Goal: Find specific page/section: Find specific page/section

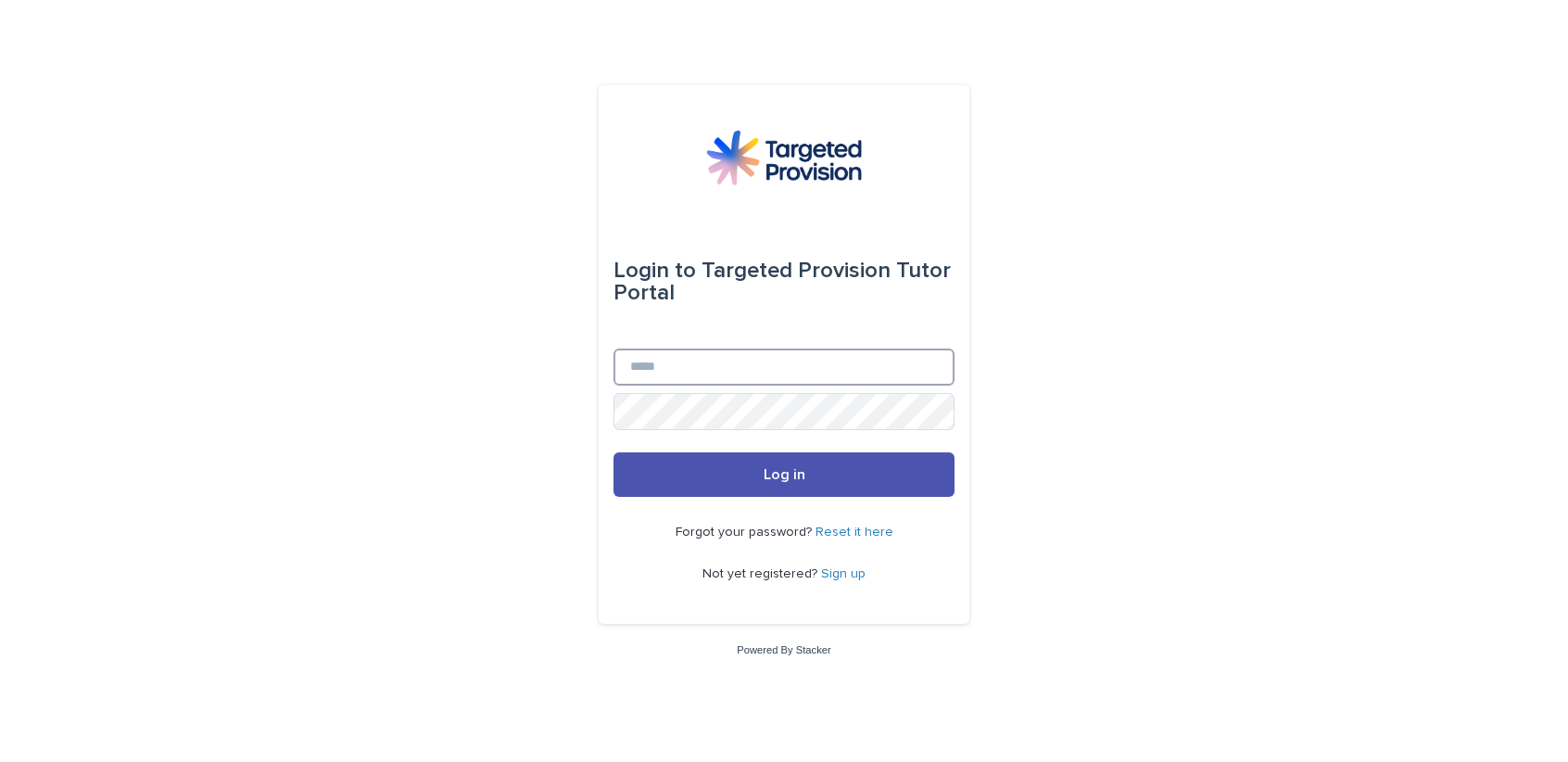
click at [697, 355] on input "Email" at bounding box center [784, 367] width 341 height 37
click at [0, 761] on com-1password-button at bounding box center [0, 762] width 0 height 0
type input "**********"
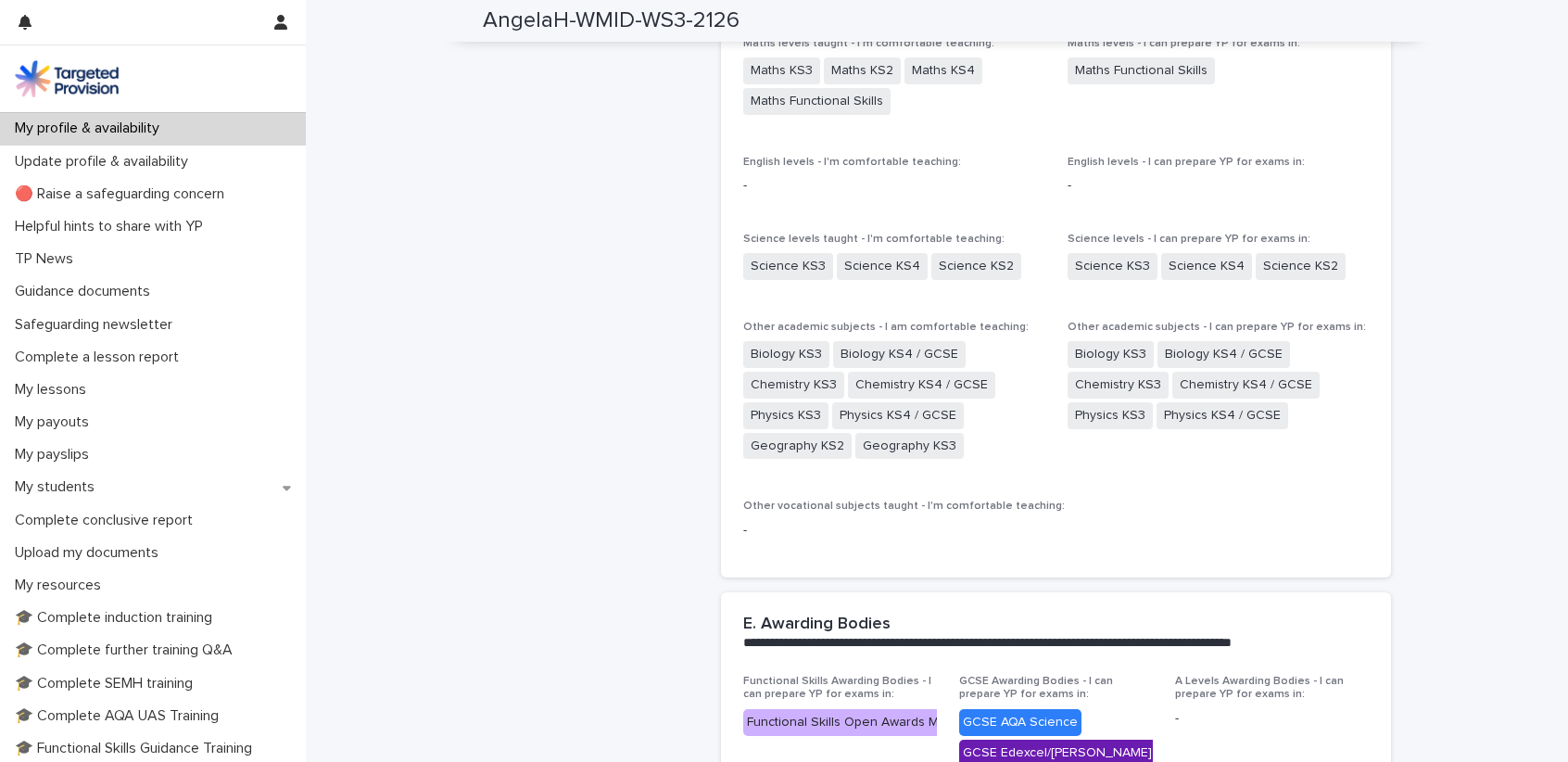
scroll to position [2123, 0]
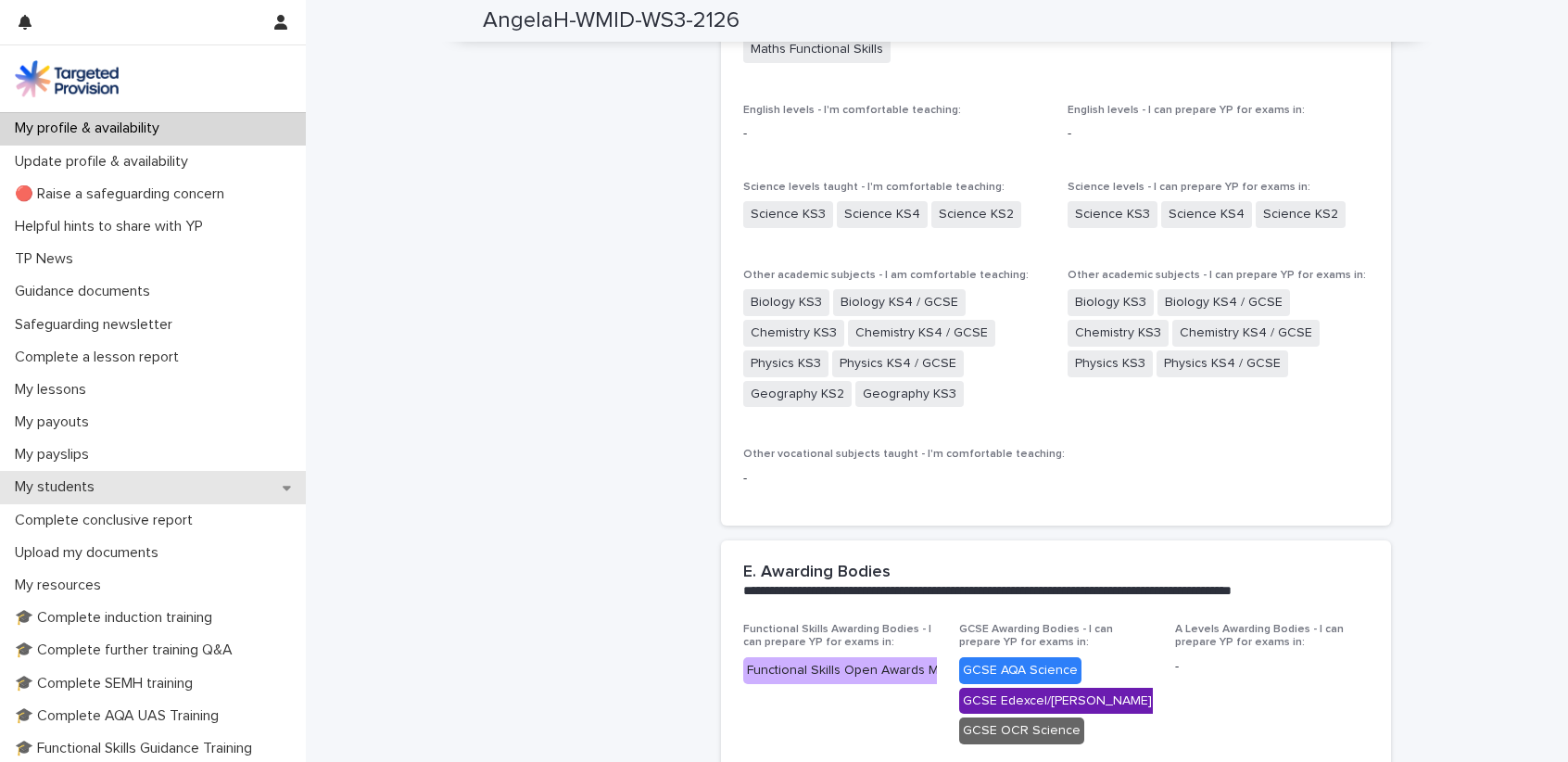
click at [281, 480] on div "My students" at bounding box center [153, 486] width 306 height 32
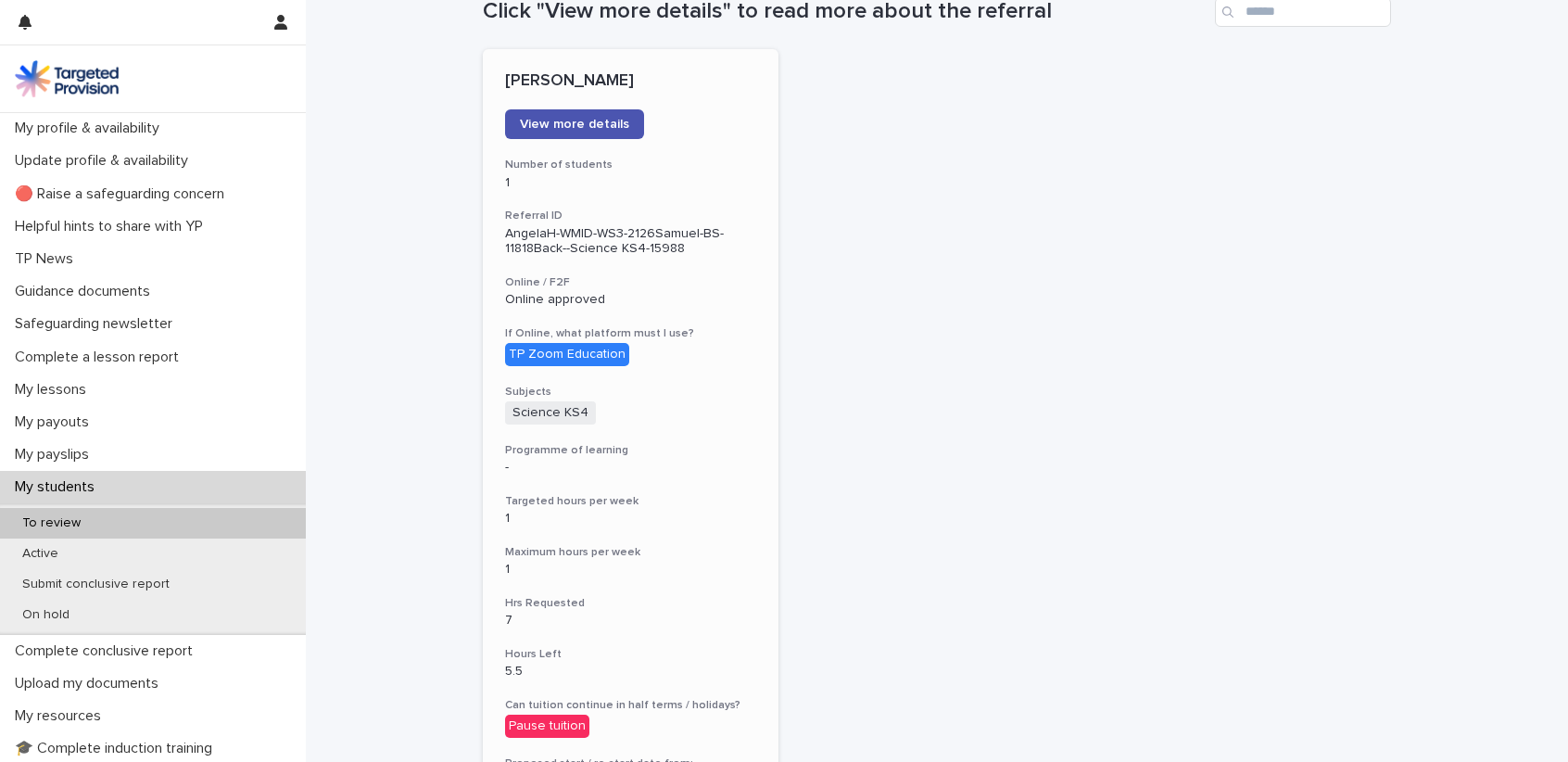
scroll to position [226, 0]
click at [707, 297] on p "Online approved" at bounding box center [631, 300] width 251 height 16
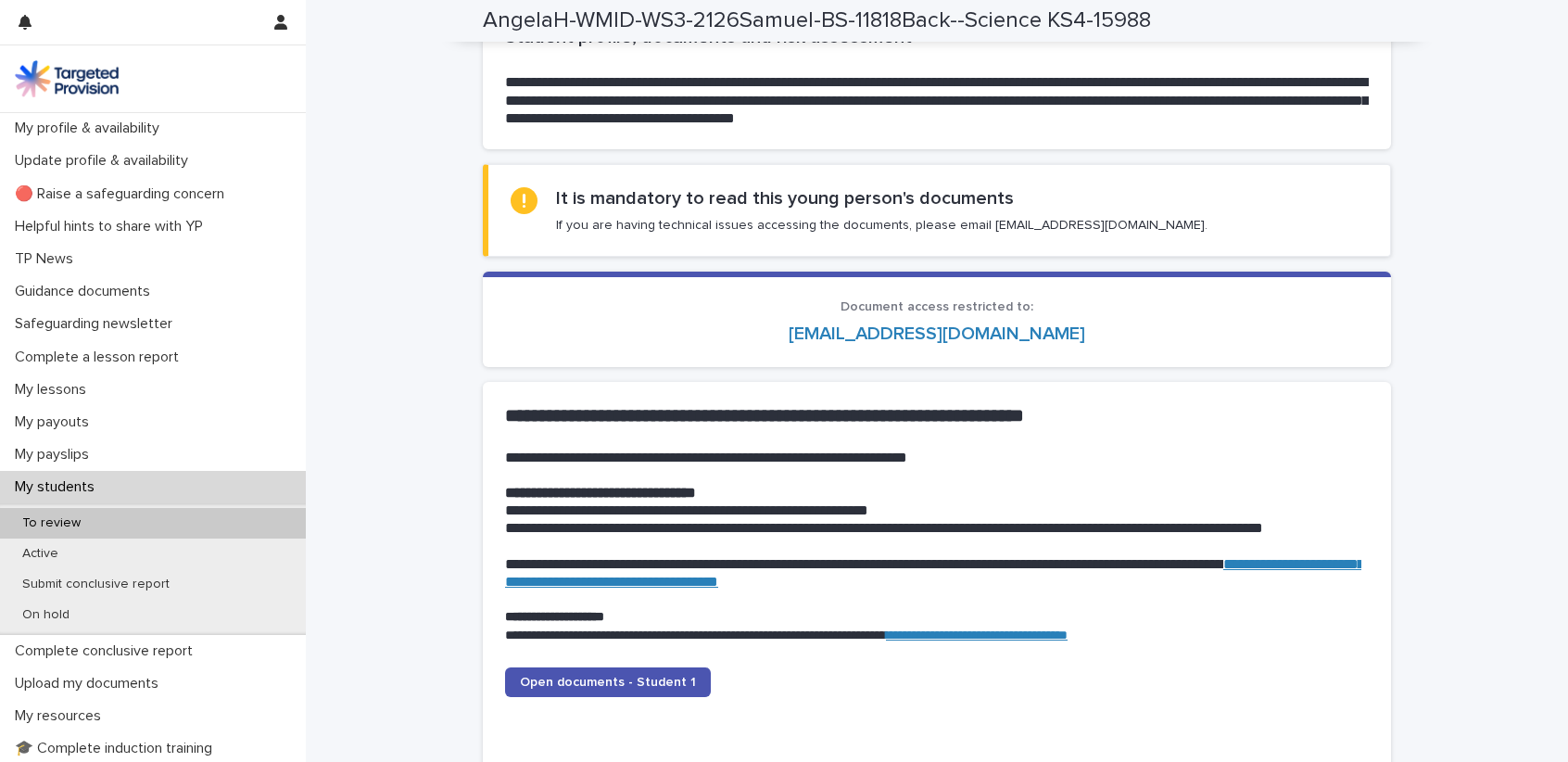
scroll to position [1491, 0]
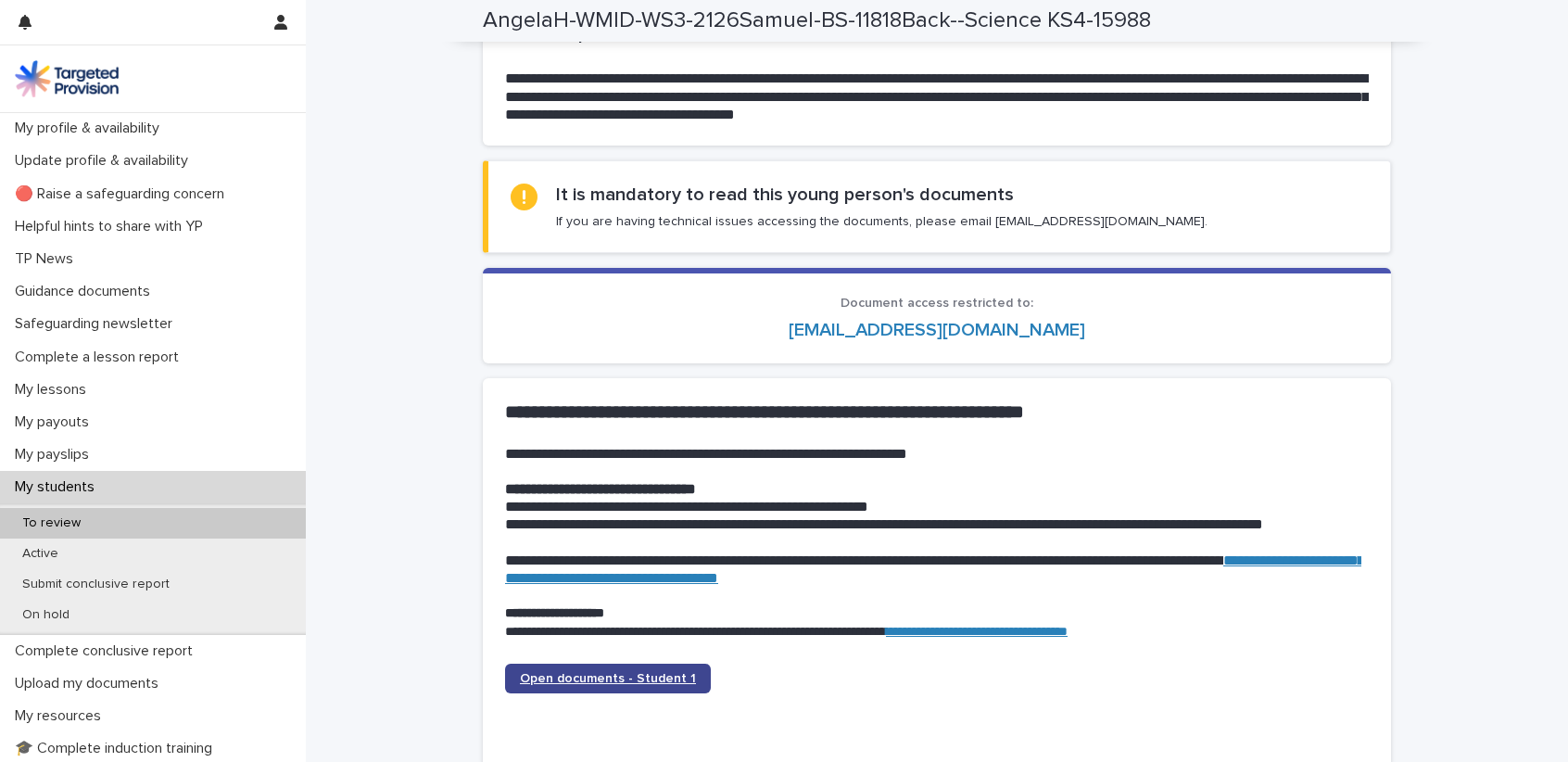
click at [639, 675] on span "Open documents - Student 1" at bounding box center [607, 677] width 176 height 13
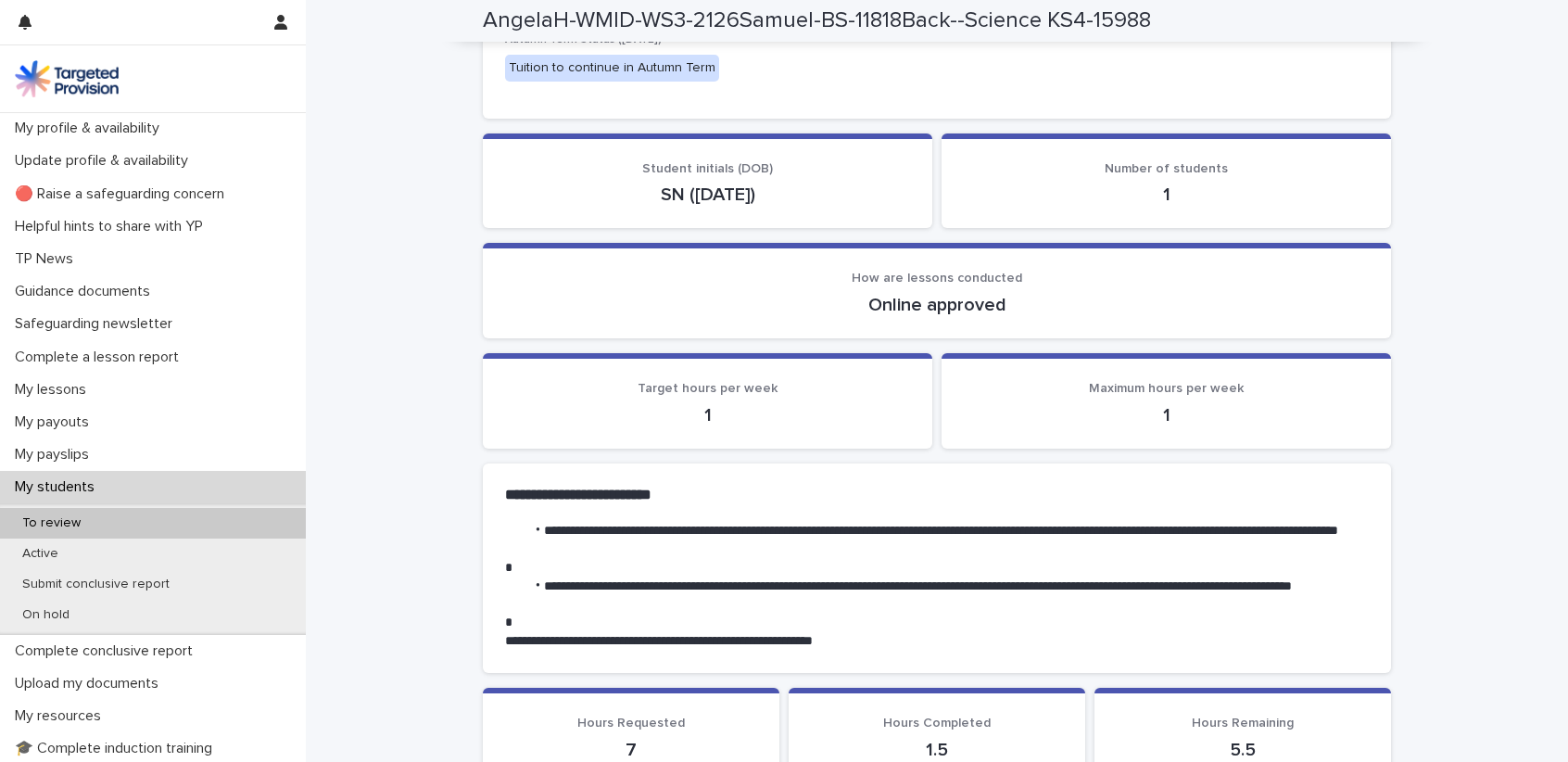
scroll to position [0, 0]
